Goal: Use online tool/utility: Utilize a website feature to perform a specific function

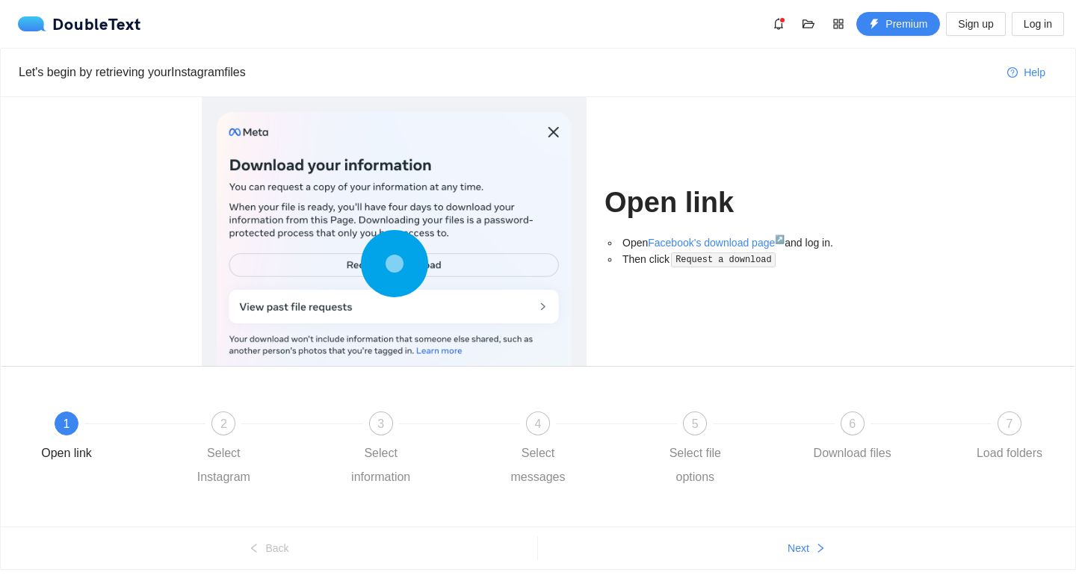
scroll to position [46, 0]
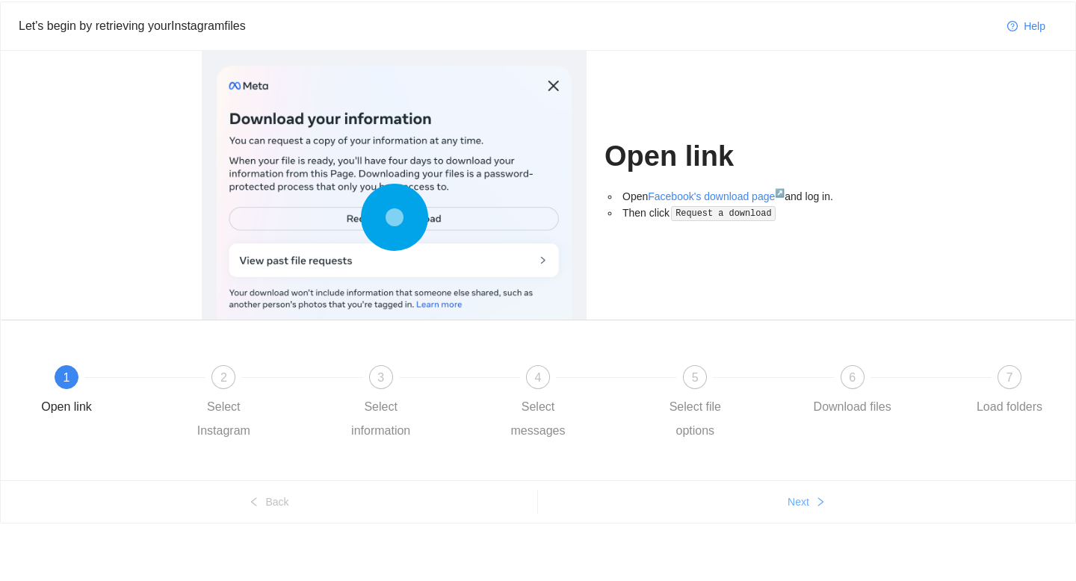
click at [784, 496] on button "Next" at bounding box center [806, 502] width 537 height 24
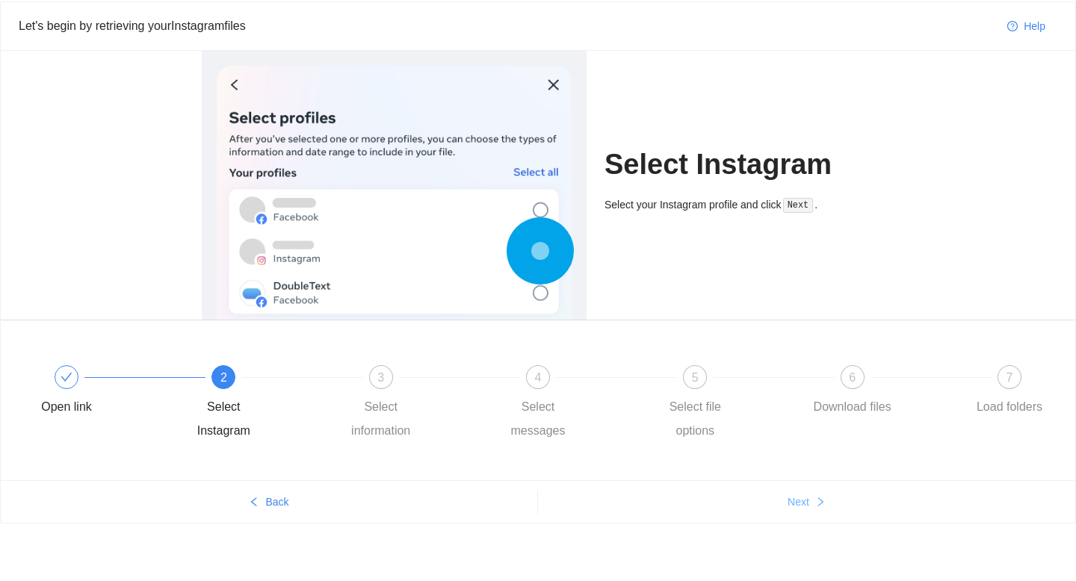
click at [784, 496] on button "Next" at bounding box center [806, 502] width 537 height 24
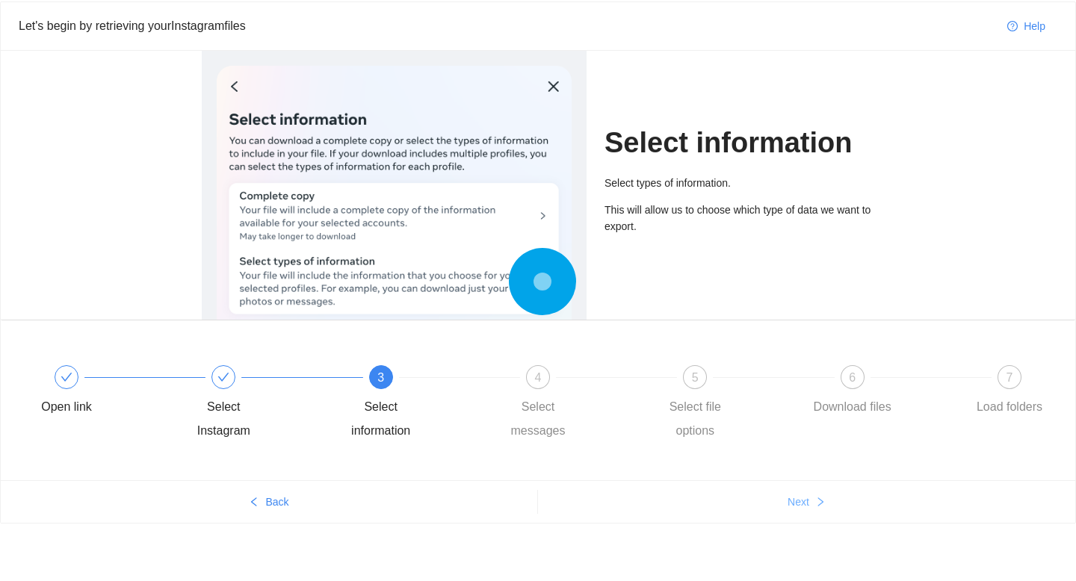
click at [784, 496] on button "Next" at bounding box center [806, 502] width 537 height 24
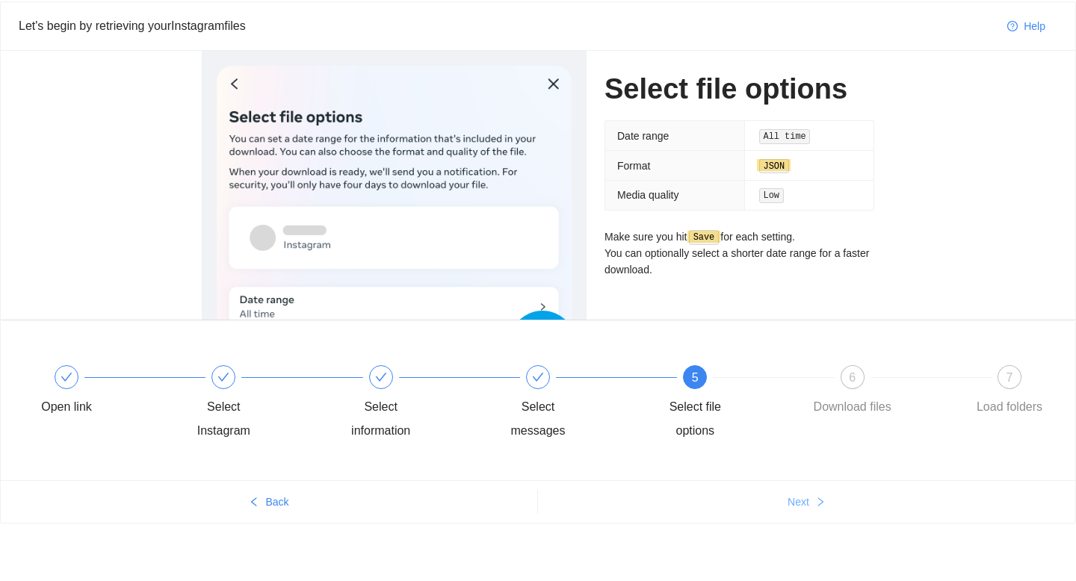
click at [784, 496] on button "Next" at bounding box center [806, 502] width 537 height 24
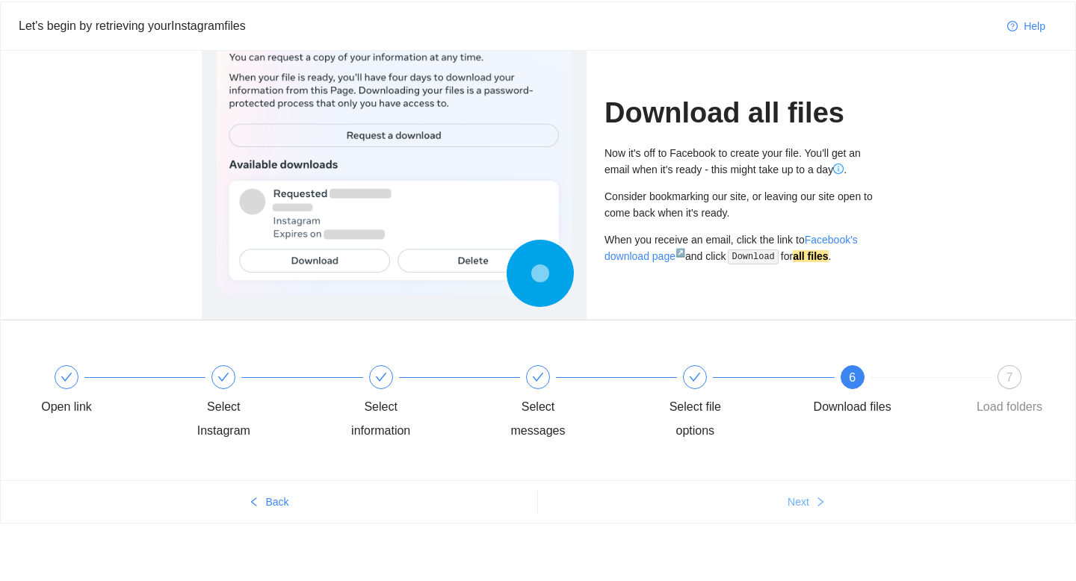
click at [784, 496] on button "Next" at bounding box center [806, 502] width 537 height 24
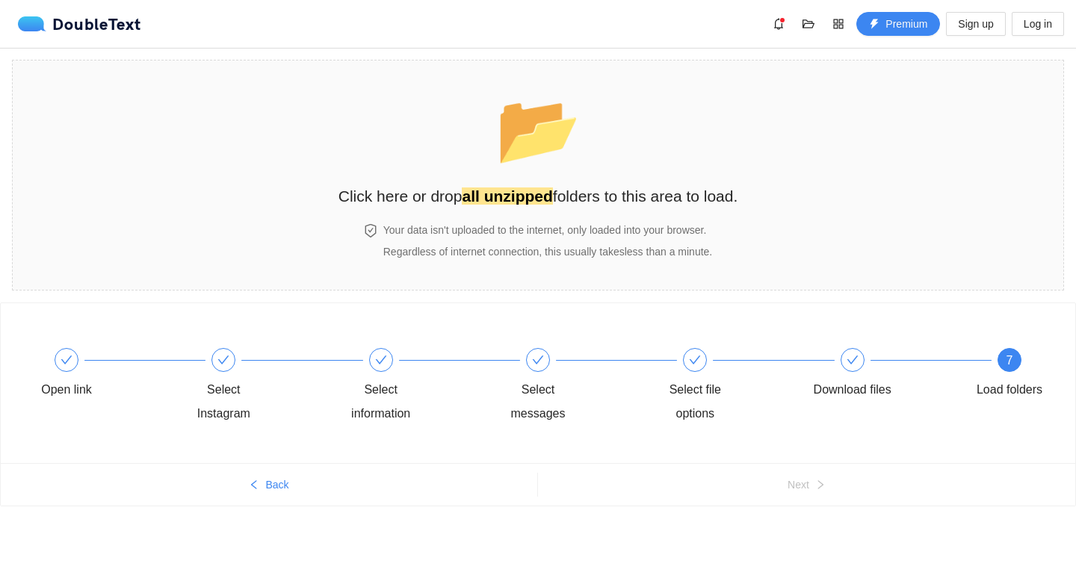
scroll to position [0, 0]
click at [717, 138] on div "📂 Click here or drop all unzipped folders to this area to load." at bounding box center [539, 141] width 400 height 133
click at [1014, 364] on div "7" at bounding box center [1010, 360] width 24 height 24
click at [751, 244] on section "📂 Click here or drop all unzipped folders to this area to load. Your data isn't…" at bounding box center [538, 175] width 1052 height 231
click at [863, 368] on div "Download files" at bounding box center [887, 375] width 157 height 54
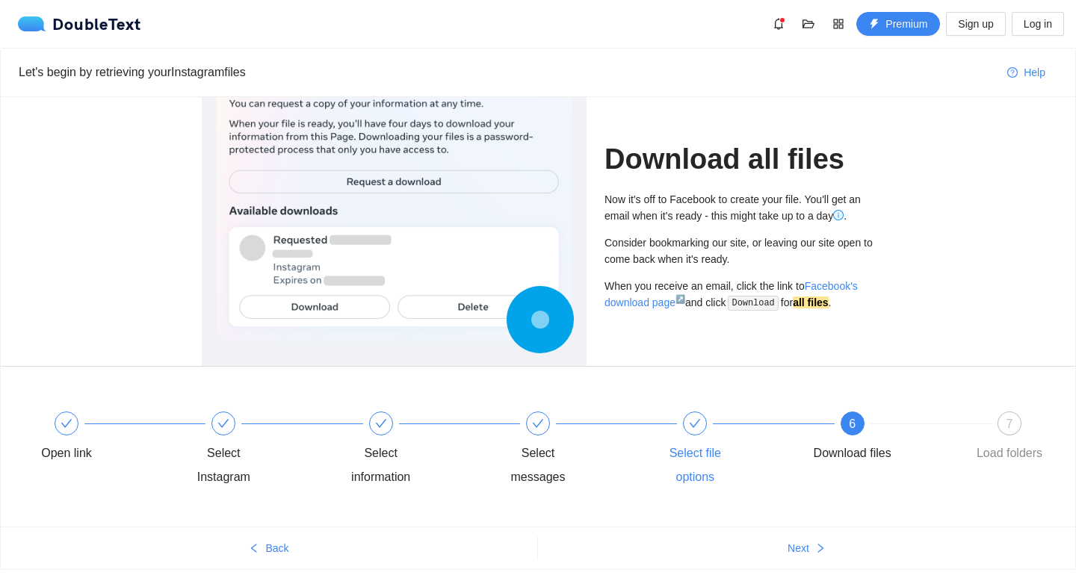
click at [677, 419] on div "Select file options" at bounding box center [730, 451] width 157 height 78
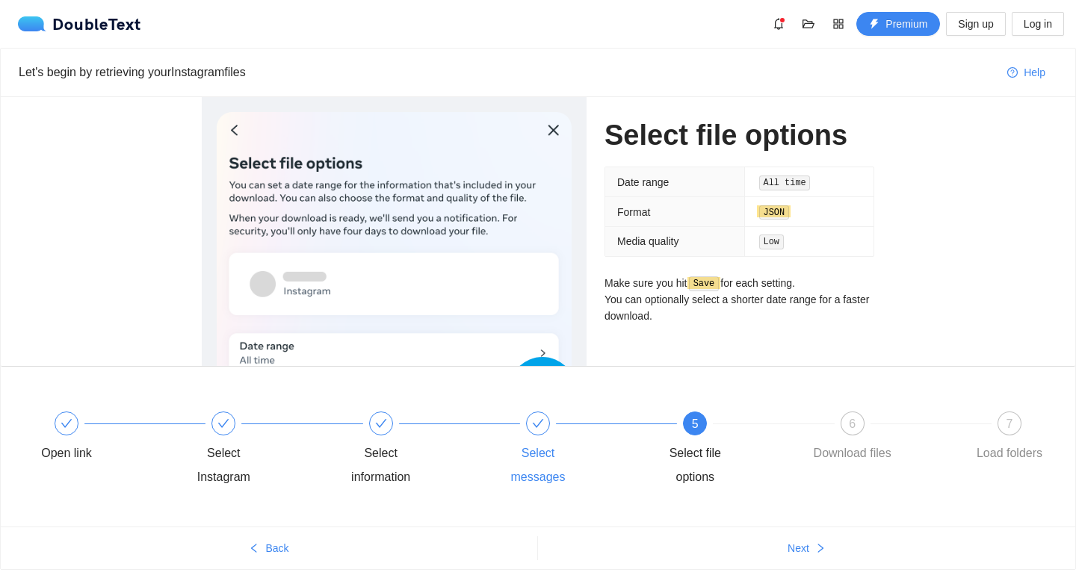
click at [537, 420] on icon "check" at bounding box center [538, 424] width 12 height 12
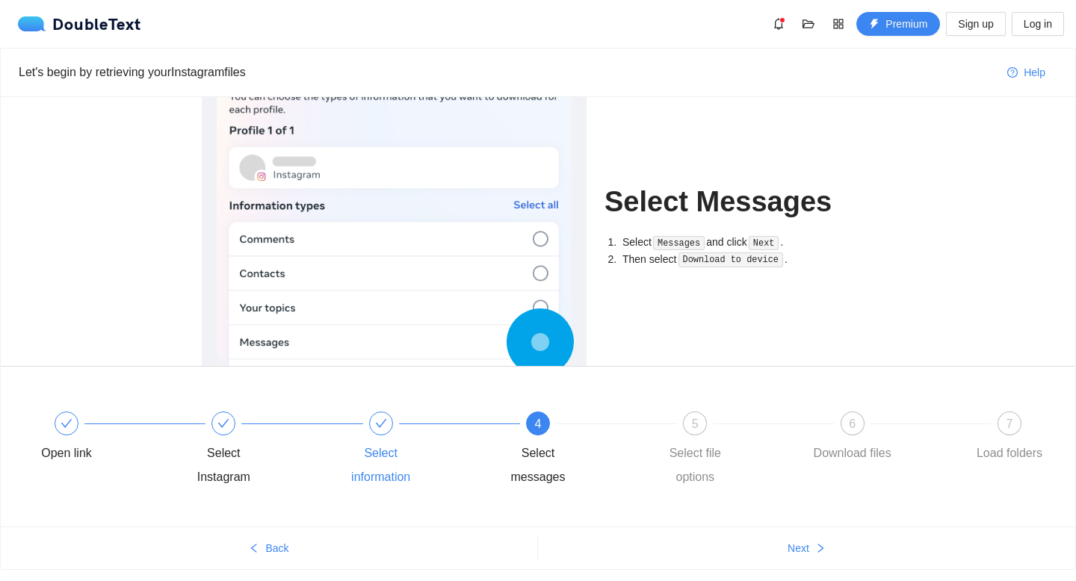
click at [395, 443] on div "Select information" at bounding box center [381, 466] width 87 height 48
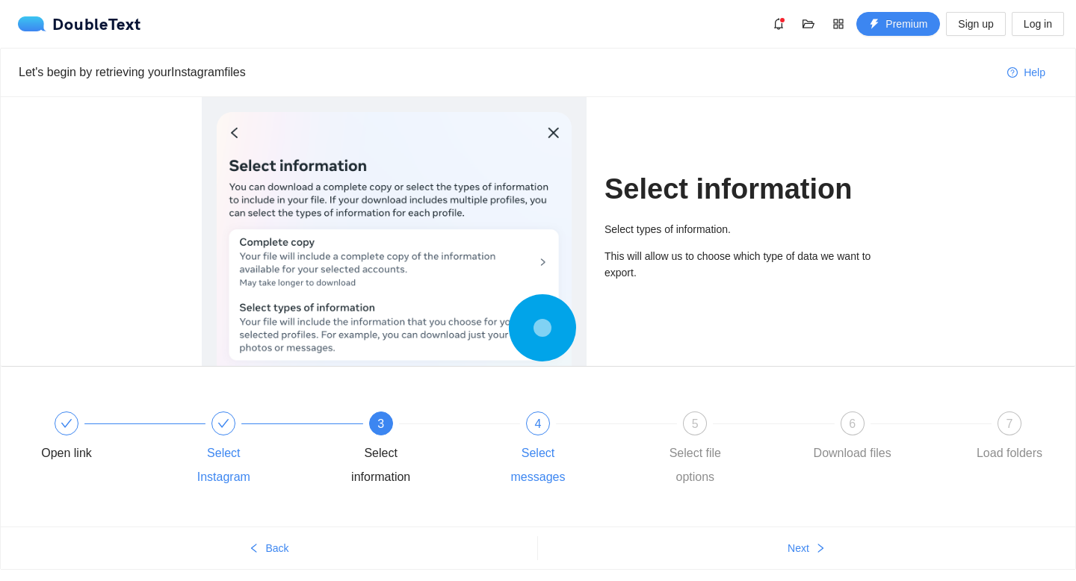
click at [237, 428] on div "Select Instagram" at bounding box center [258, 451] width 157 height 78
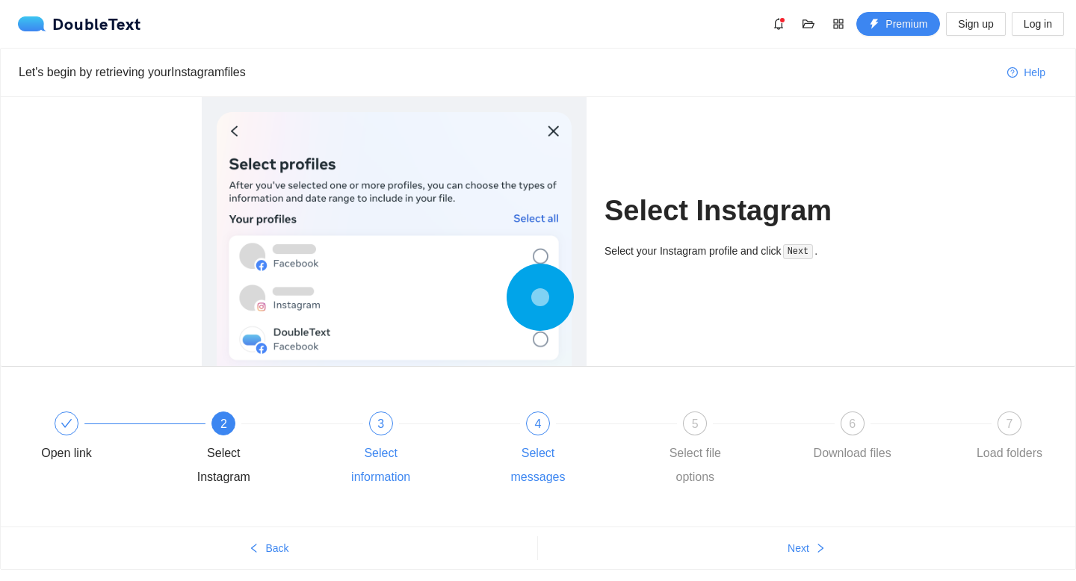
click at [371, 438] on div "3 Select information" at bounding box center [416, 451] width 157 height 78
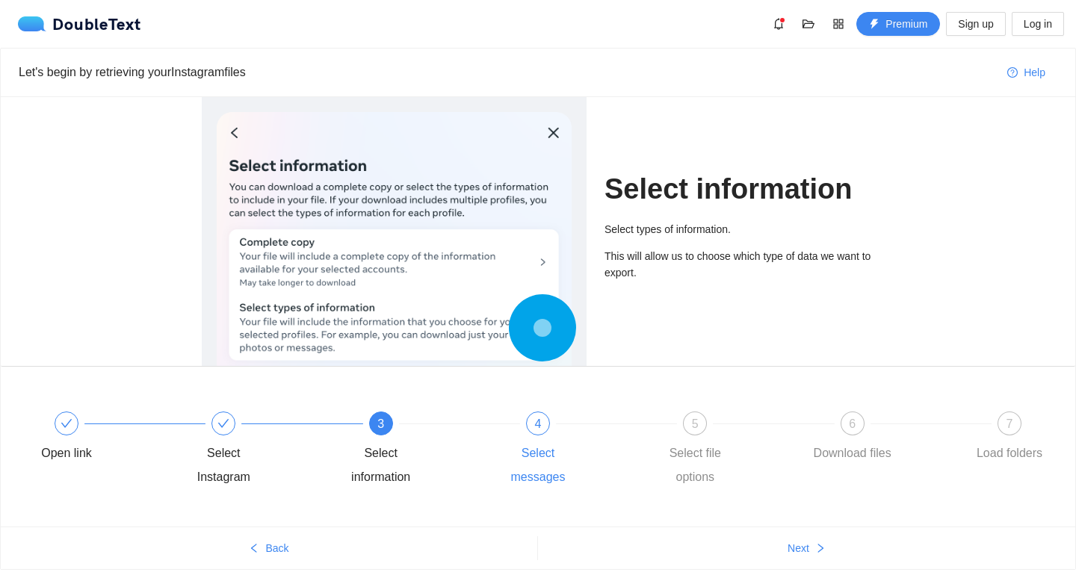
click at [532, 409] on div "Open link Select Instagram 3 Select information 4 Select messages 5 Select file…" at bounding box center [538, 451] width 1030 height 108
click at [537, 428] on span "4" at bounding box center [538, 424] width 7 height 13
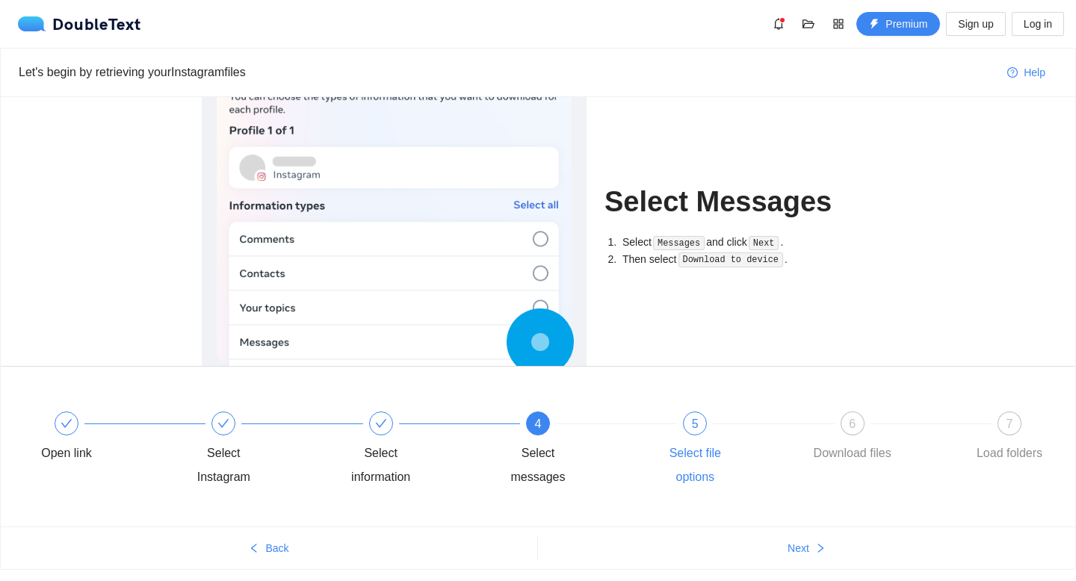
click at [688, 440] on div "5 Select file options" at bounding box center [730, 451] width 157 height 78
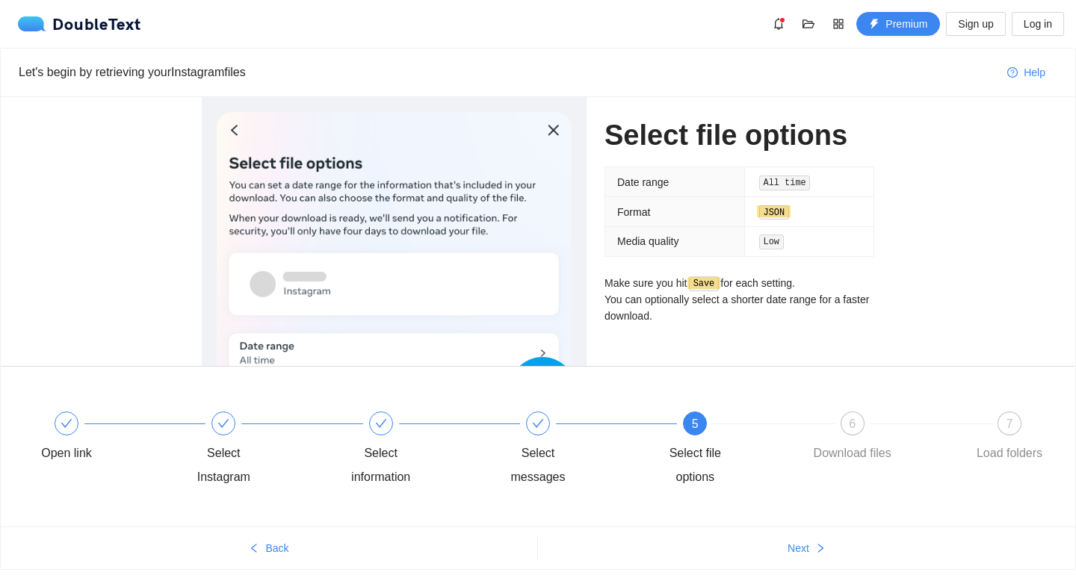
click at [748, 238] on td "Low" at bounding box center [809, 240] width 129 height 29
